Goal: Information Seeking & Learning: Learn about a topic

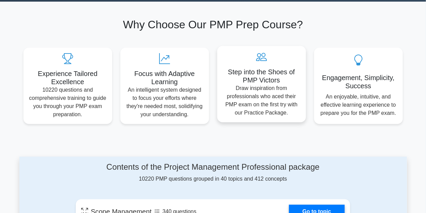
scroll to position [272, 0]
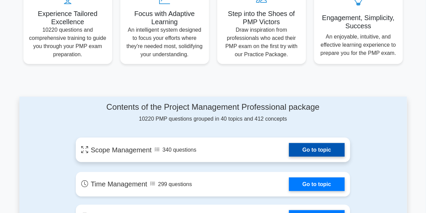
click at [307, 149] on link "Go to topic" at bounding box center [317, 150] width 56 height 14
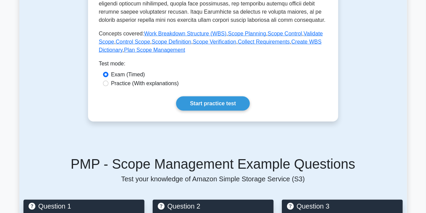
scroll to position [306, 0]
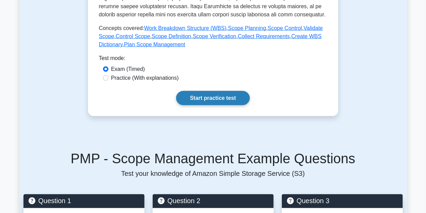
click at [214, 95] on link "Start practice test" at bounding box center [213, 98] width 74 height 14
